Goal: Task Accomplishment & Management: Manage account settings

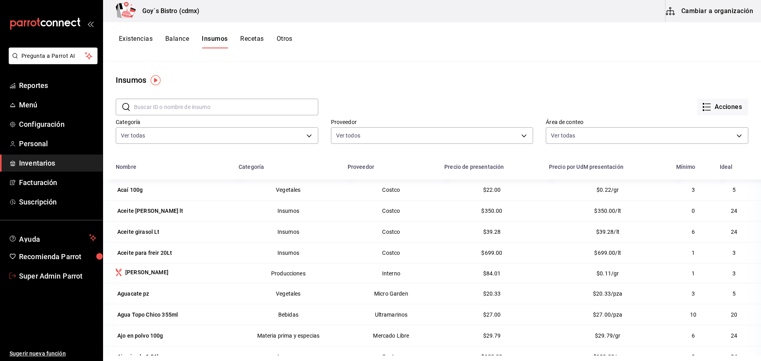
drag, startPoint x: 0, startPoint y: 0, endPoint x: 101, endPoint y: 55, distance: 115.3
click at [63, 279] on span "Super Admin Parrot" at bounding box center [57, 276] width 77 height 11
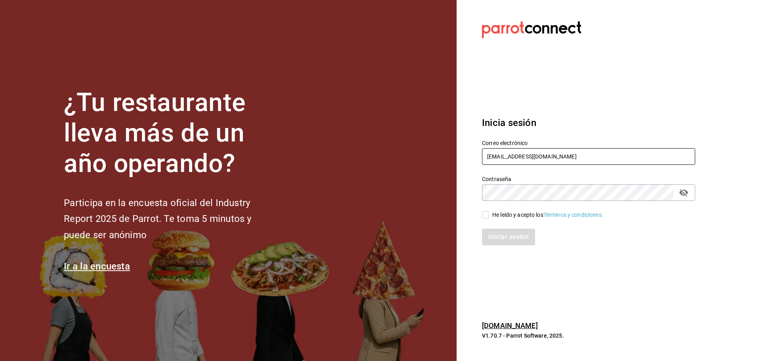
click at [543, 150] on input "[EMAIL_ADDRESS][DOMAIN_NAME]" at bounding box center [588, 156] width 213 height 17
type input "[EMAIL_ADDRESS][DOMAIN_NAME]"
click at [500, 216] on div "He leído y acepto los Términos y condiciones." at bounding box center [547, 215] width 111 height 8
click at [489, 216] on input "He leído y acepto los Términos y condiciones." at bounding box center [485, 214] width 7 height 7
checkbox input "true"
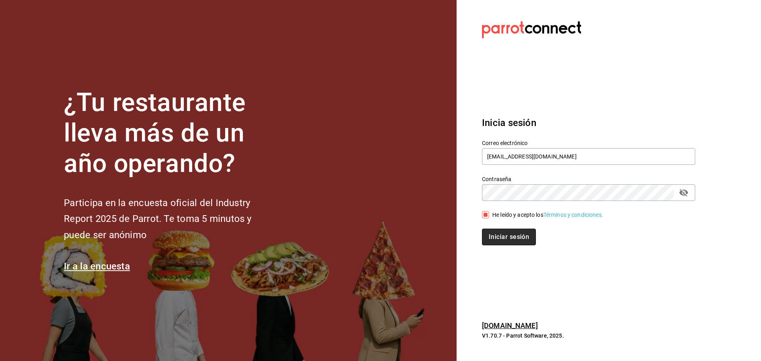
click at [500, 231] on button "Iniciar sesión" at bounding box center [509, 237] width 54 height 17
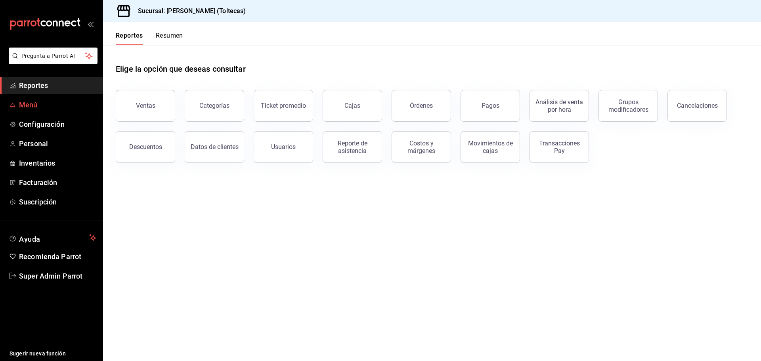
click at [41, 109] on span "Menú" at bounding box center [57, 104] width 77 height 11
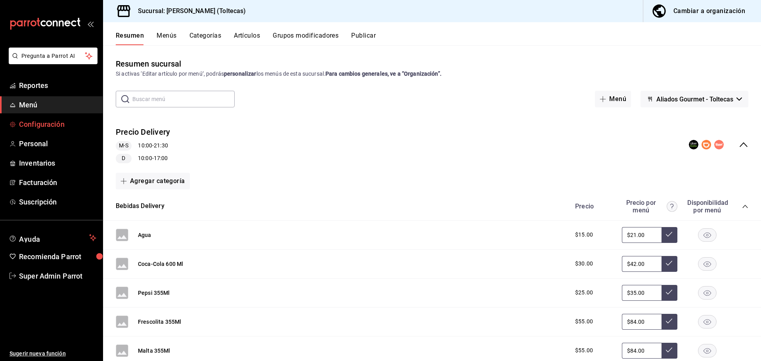
click at [45, 118] on link "Configuración" at bounding box center [51, 124] width 103 height 17
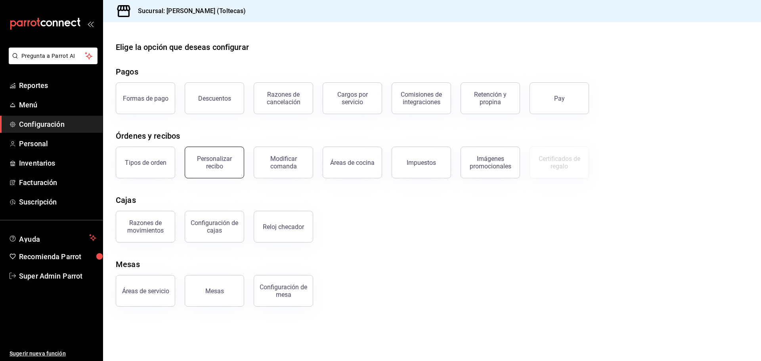
click at [226, 165] on div "Personalizar recibo" at bounding box center [214, 162] width 49 height 15
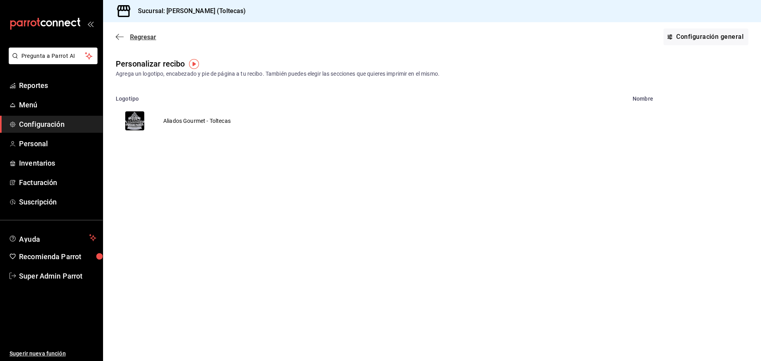
click at [121, 37] on icon "button" at bounding box center [120, 36] width 8 height 7
